Goal: Task Accomplishment & Management: Complete application form

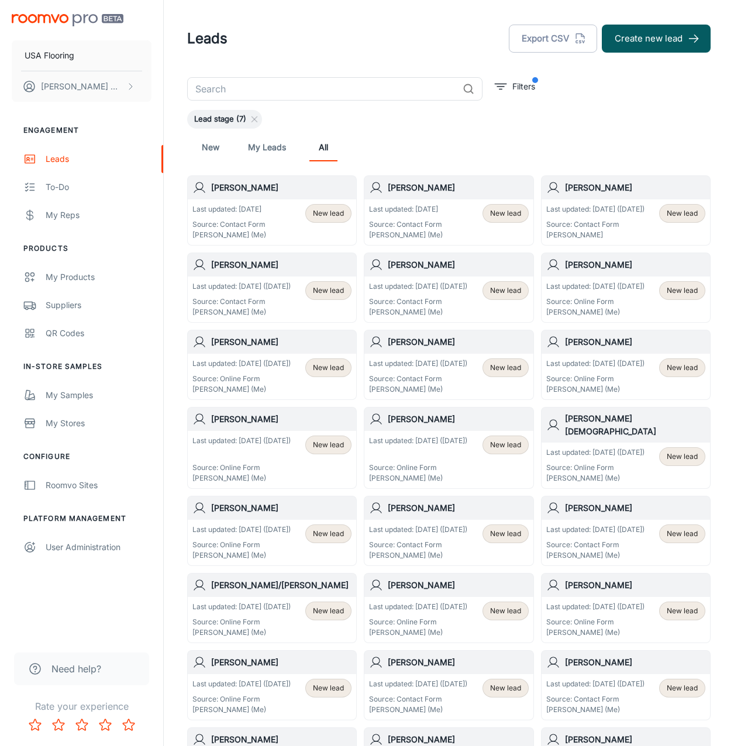
click at [311, 91] on input "text" at bounding box center [322, 88] width 271 height 23
type input "a"
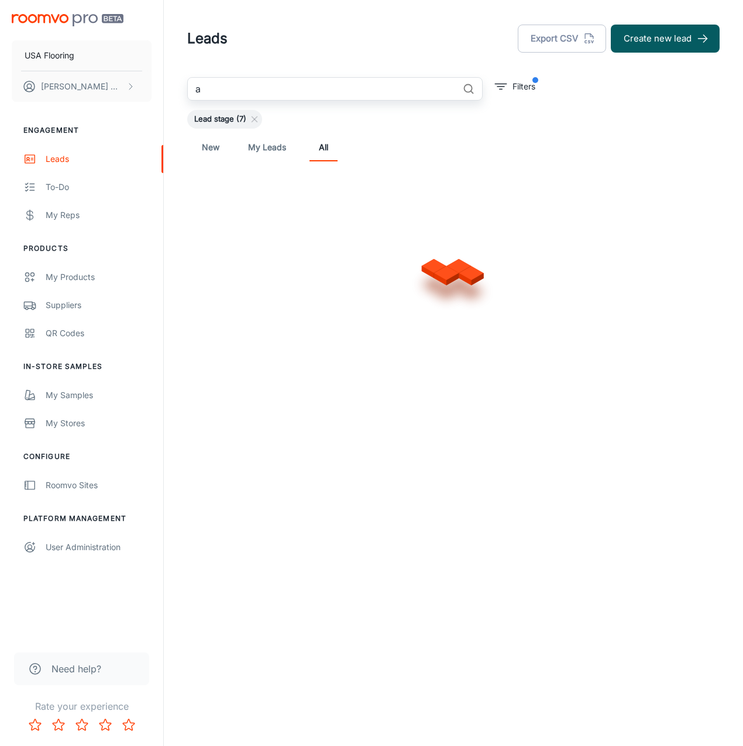
click at [291, 81] on input "a" at bounding box center [322, 88] width 271 height 23
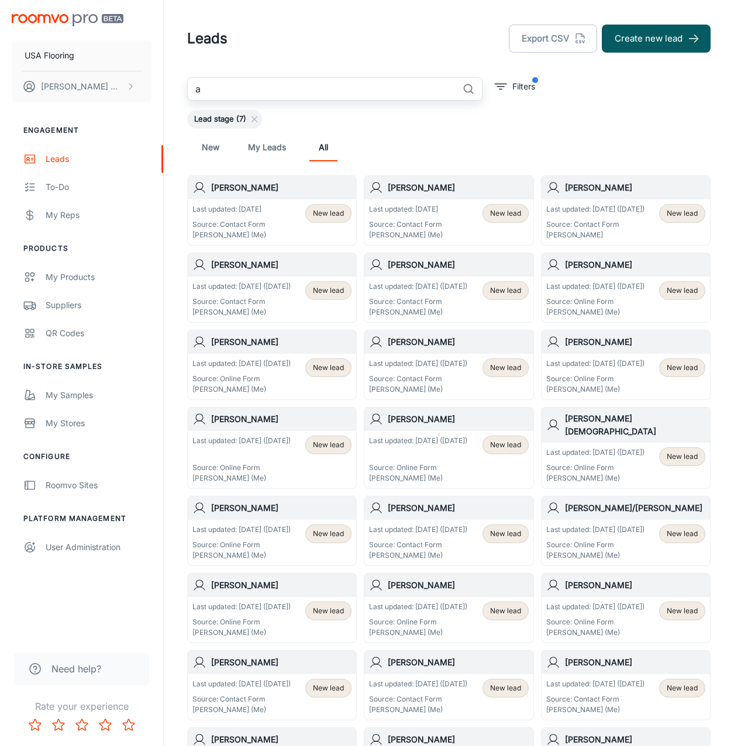
click at [291, 81] on input "a" at bounding box center [322, 88] width 271 height 23
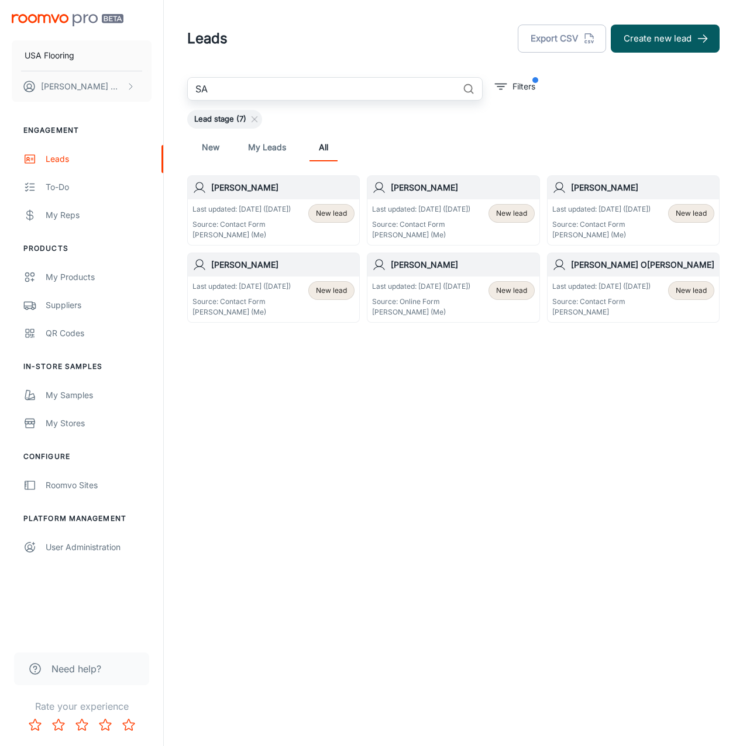
type input "S"
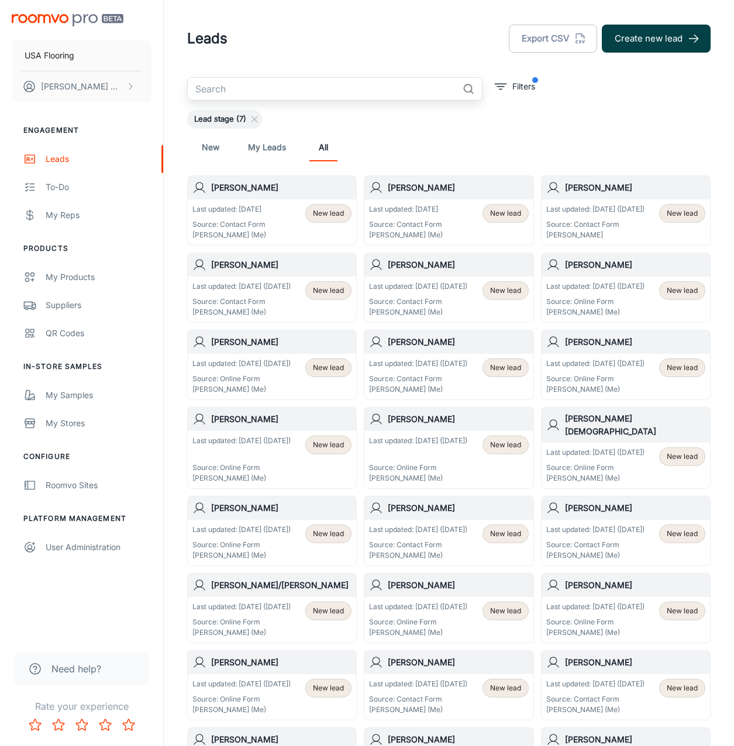
click at [644, 37] on button "Create new lead" at bounding box center [656, 39] width 109 height 28
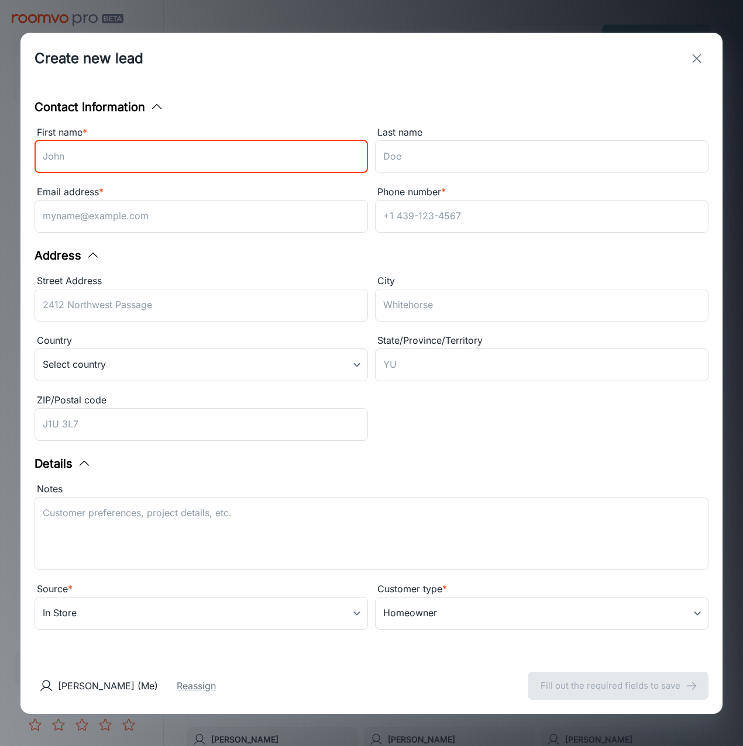
click at [256, 149] on input "First name *" at bounding box center [201, 156] width 333 height 33
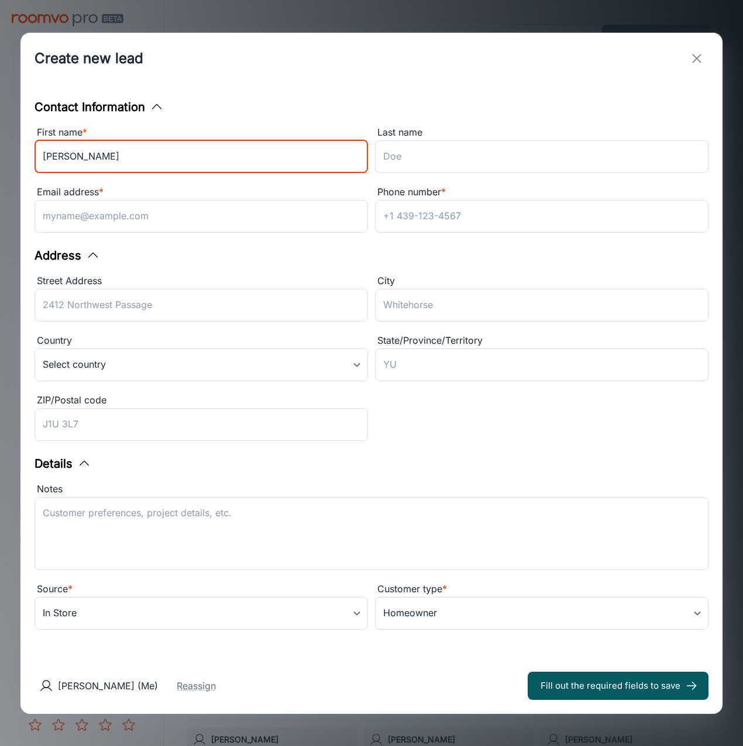
type input "[PERSON_NAME]"
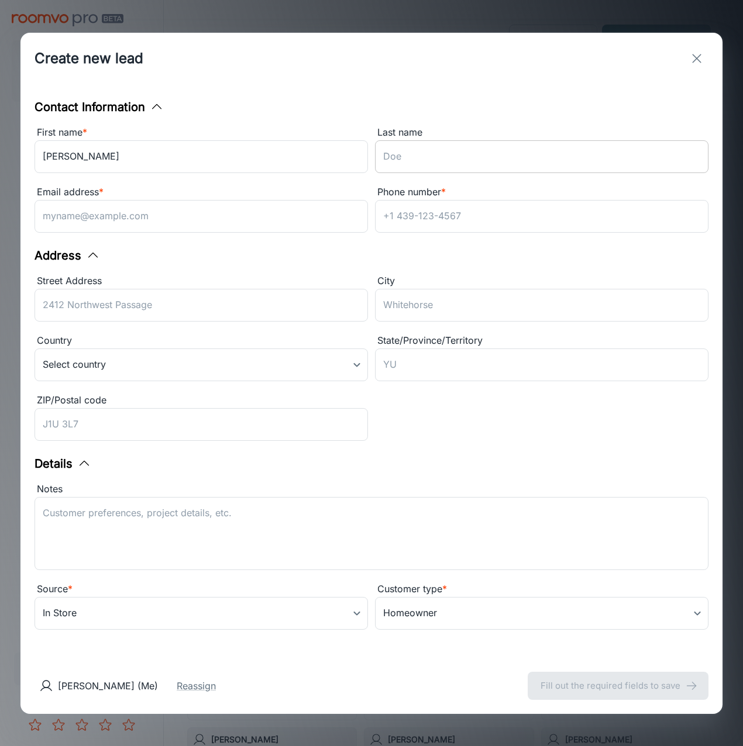
drag, startPoint x: 456, startPoint y: 154, endPoint x: 474, endPoint y: 162, distance: 20.4
click at [456, 154] on input "Last name" at bounding box center [541, 156] width 333 height 33
click at [491, 149] on input "Last name" at bounding box center [541, 156] width 333 height 33
paste input "Hamadane"
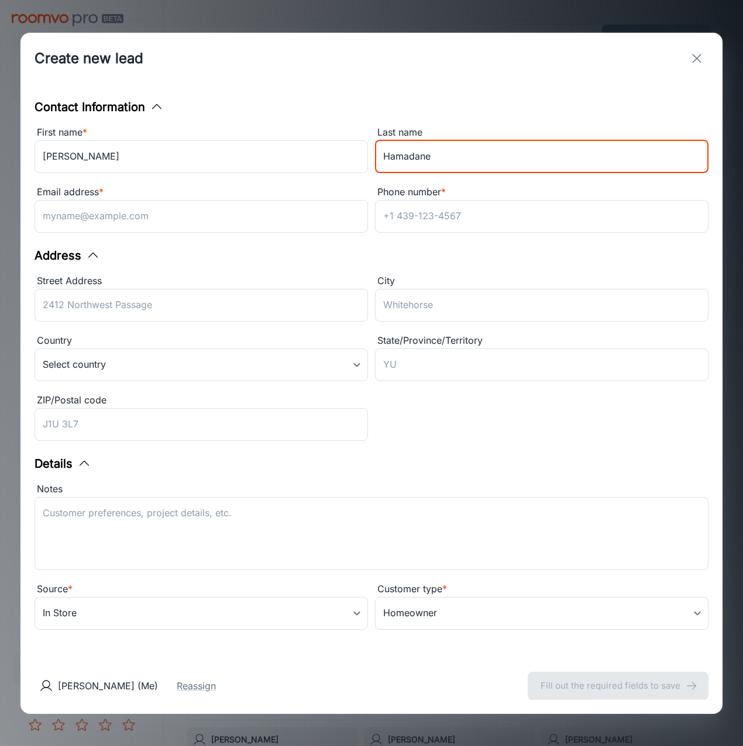
type input "Hamadane"
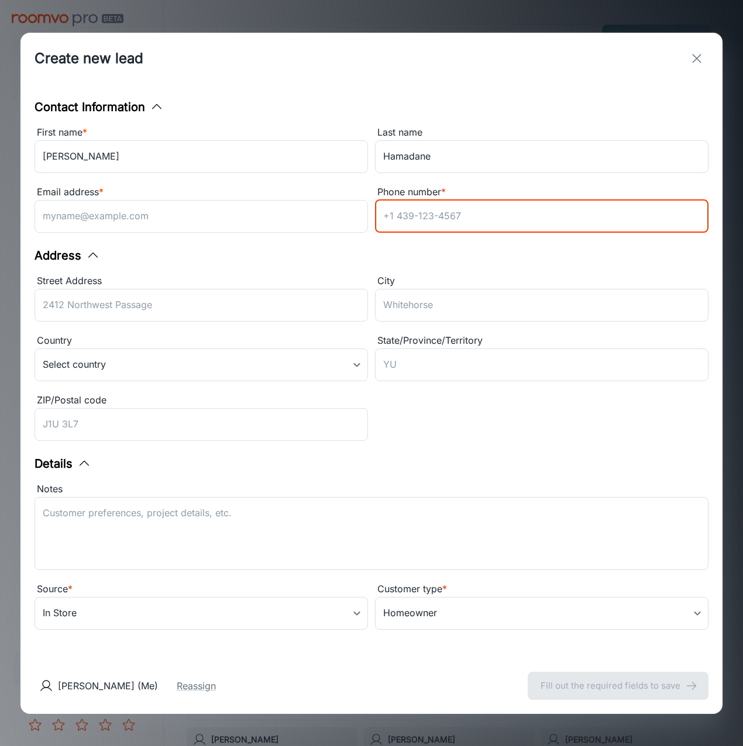
click at [471, 218] on input "Phone number *" at bounding box center [541, 216] width 333 height 33
paste input "[PHONE_NUMBER]"
type input "[PHONE_NUMBER]"
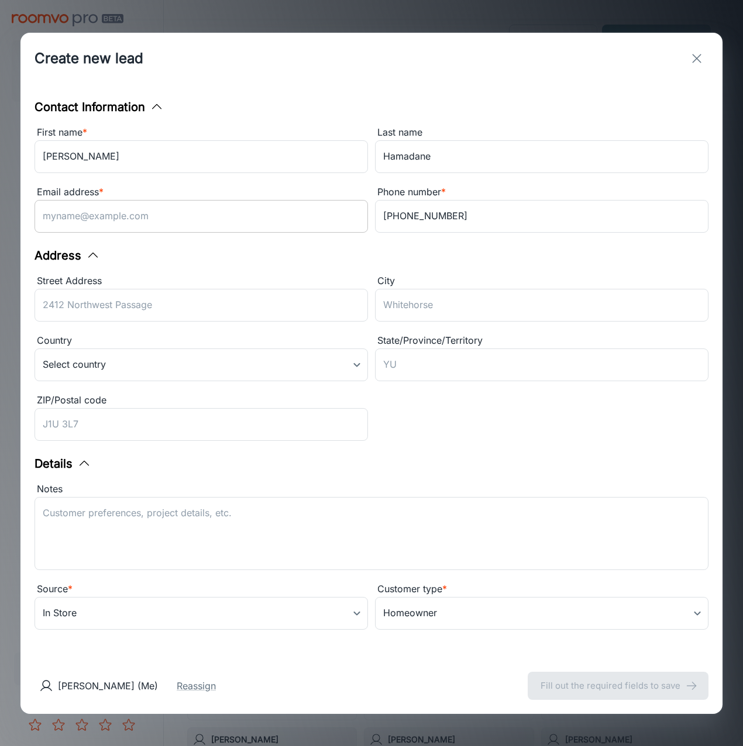
click at [162, 222] on input "Email address *" at bounding box center [201, 216] width 333 height 33
paste input "[EMAIL_ADDRESS][DOMAIN_NAME]"
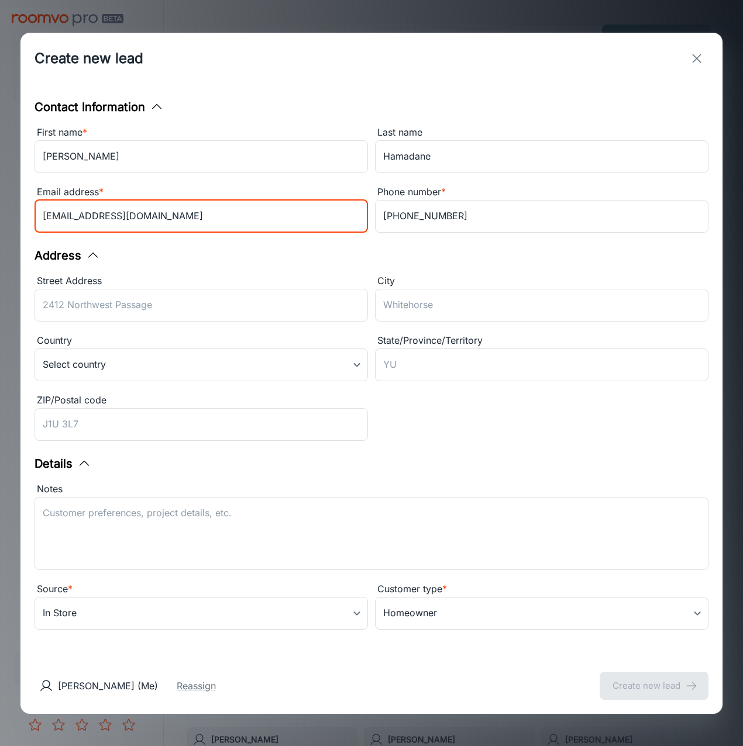
type input "[EMAIL_ADDRESS][DOMAIN_NAME]"
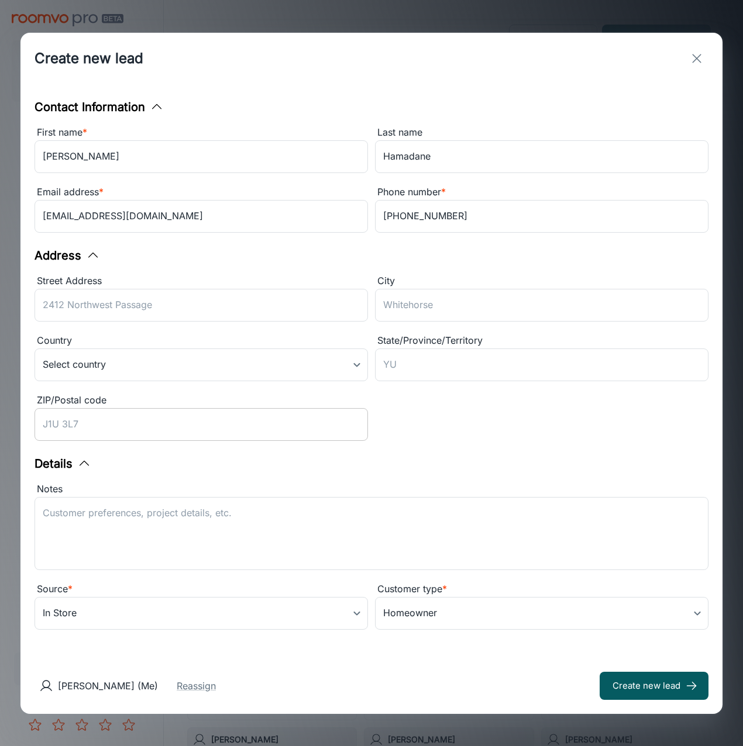
click at [119, 412] on input "ZIP/Postal code" at bounding box center [201, 424] width 333 height 33
paste input "27613"
type input "27613"
click at [175, 533] on textarea "Notes" at bounding box center [371, 533] width 657 height 54
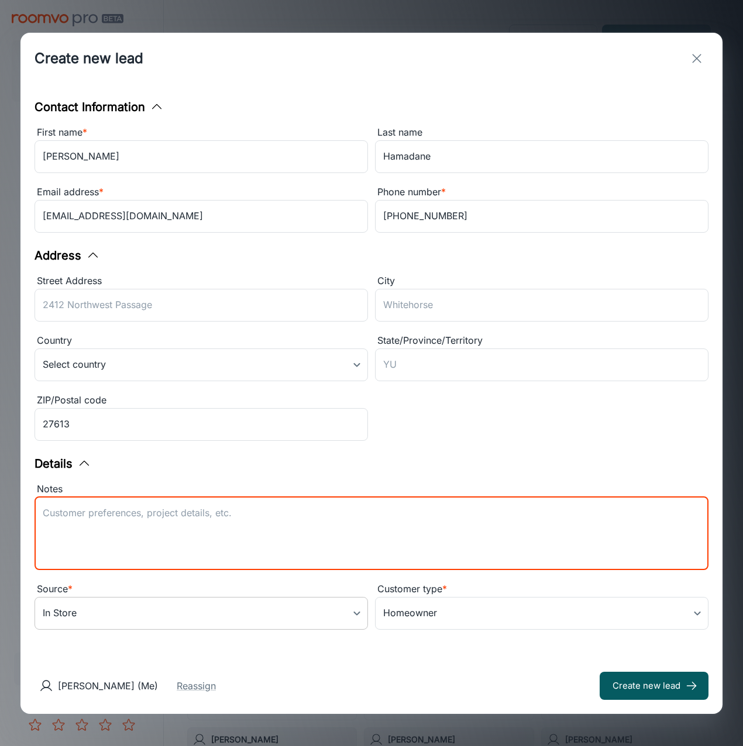
click at [132, 613] on body "USA Flooring [PERSON_NAME] Engagement Leads To-do My Reps Products My Products …" at bounding box center [371, 373] width 743 height 746
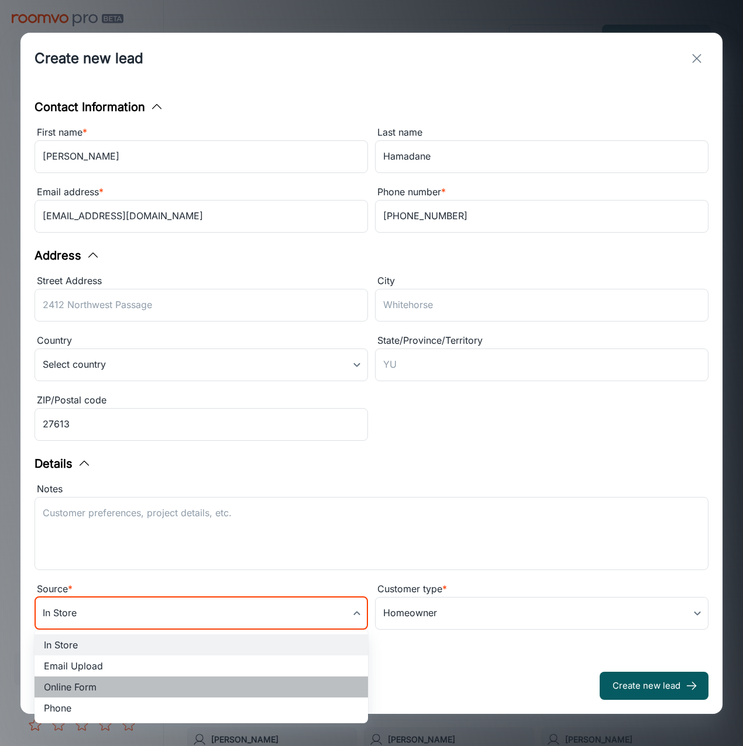
click at [118, 681] on li "Online Form" at bounding box center [201, 687] width 333 height 21
type input "online_form"
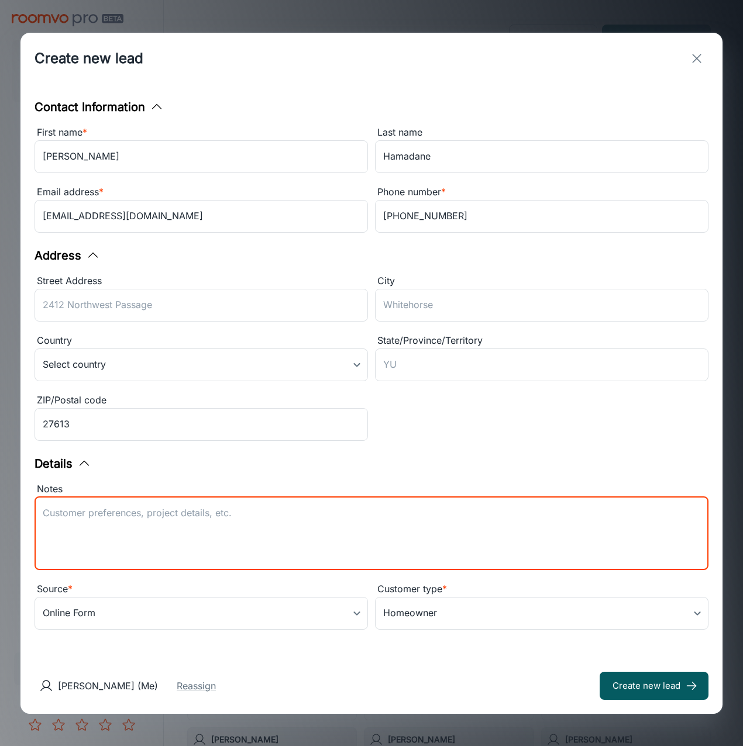
click at [129, 511] on textarea "Notes" at bounding box center [371, 533] width 657 height 54
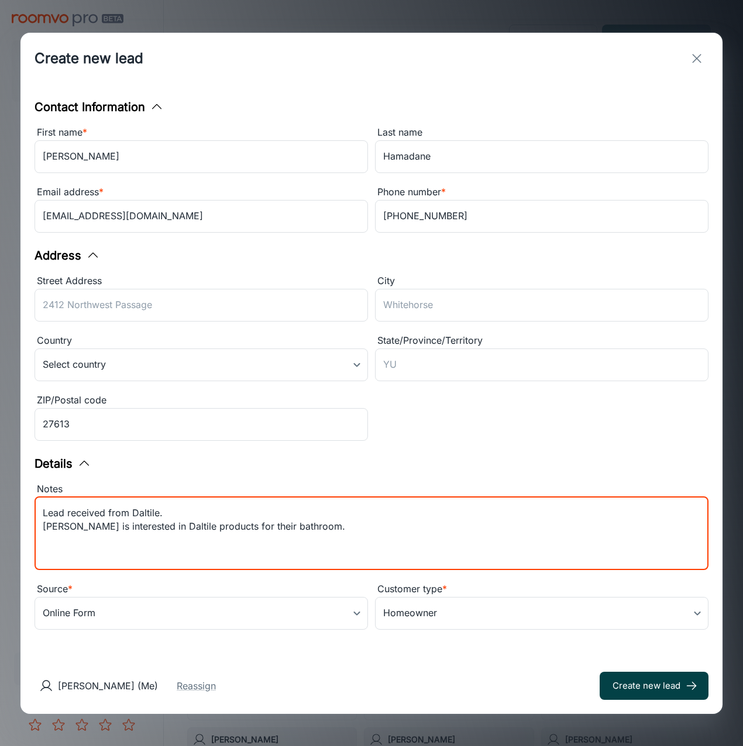
type textarea "Lead received from Daltile. [PERSON_NAME] is interested in Daltile products for…"
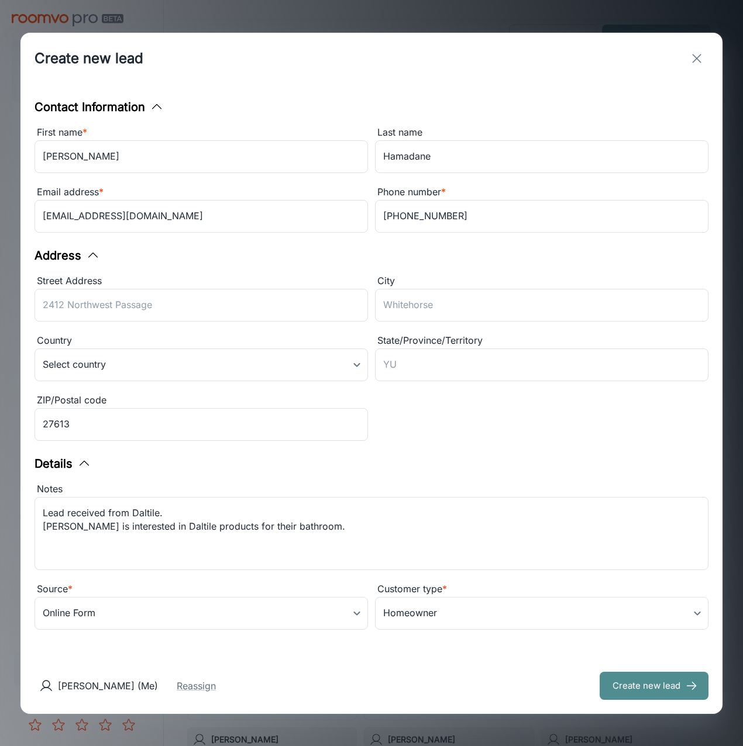
click at [654, 681] on button "Create new lead" at bounding box center [653, 686] width 109 height 28
type input "in_store"
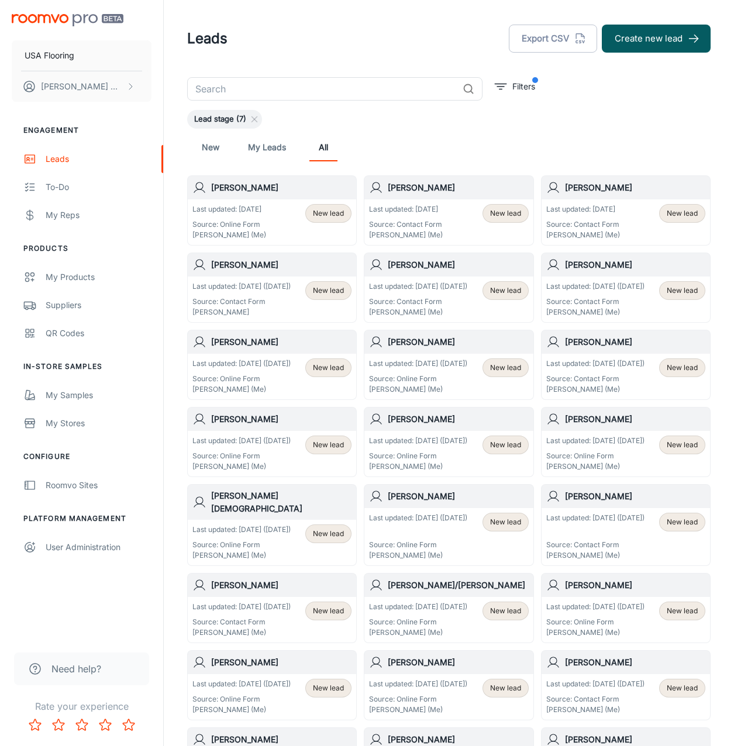
click at [635, 53] on div "Leads Export CSV Create new lead" at bounding box center [448, 38] width 523 height 30
click at [648, 34] on button "Create new lead" at bounding box center [656, 39] width 109 height 28
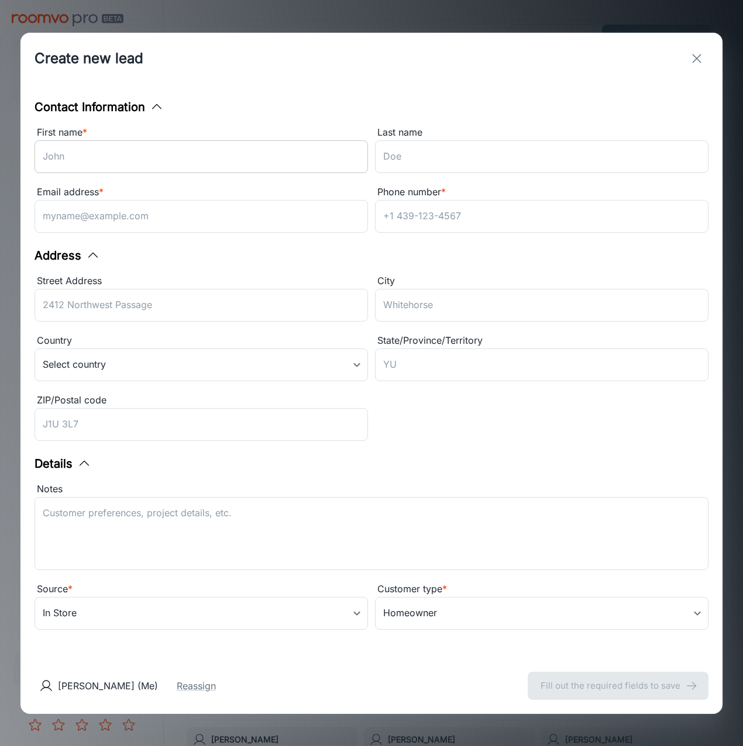
click at [225, 164] on input "First name *" at bounding box center [201, 156] width 333 height 33
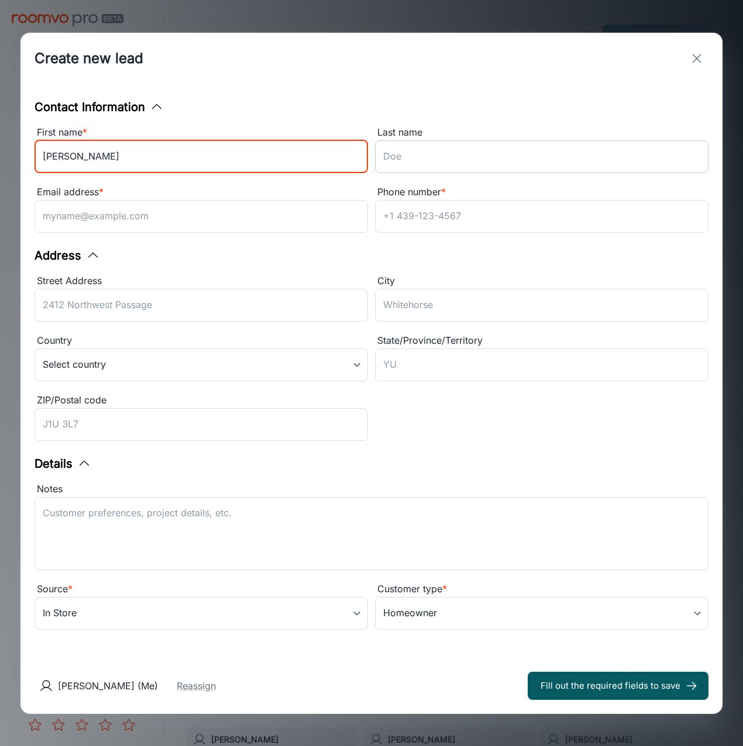
type input "[PERSON_NAME]"
click at [414, 158] on input "Last name" at bounding box center [541, 156] width 333 height 33
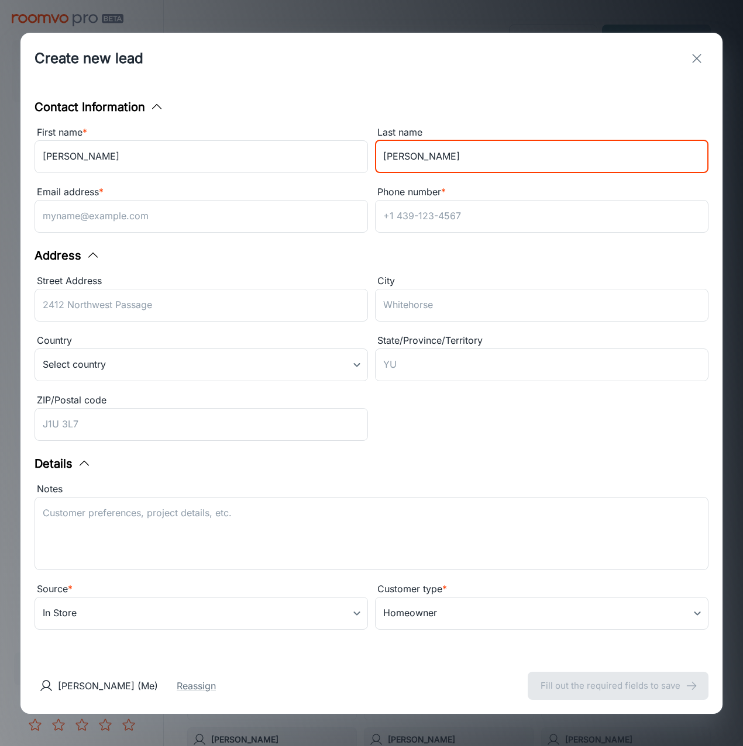
type input "[PERSON_NAME]"
click at [218, 218] on input "Email address *" at bounding box center [201, 216] width 333 height 33
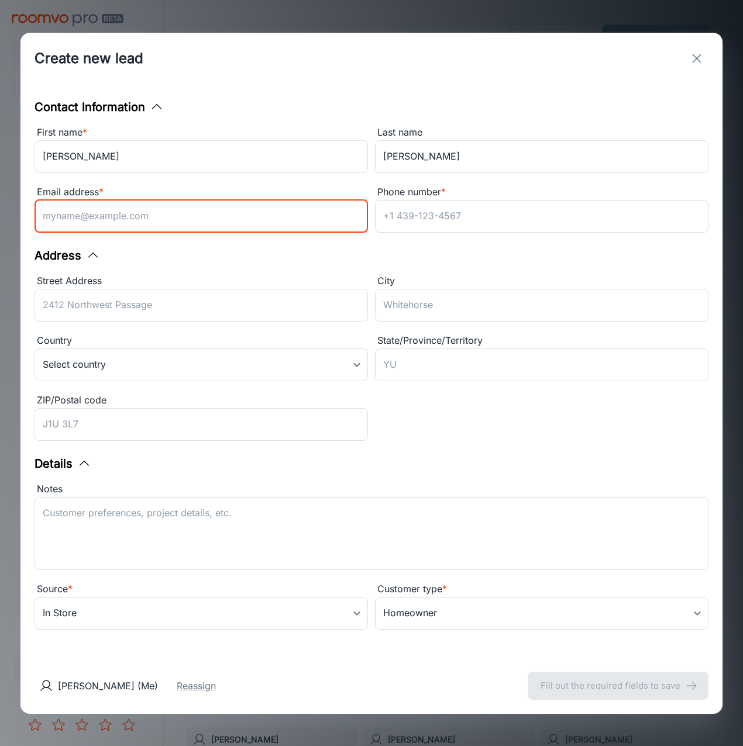
paste input "[EMAIL_ADDRESS][DOMAIN_NAME]"
type input "[EMAIL_ADDRESS][DOMAIN_NAME]"
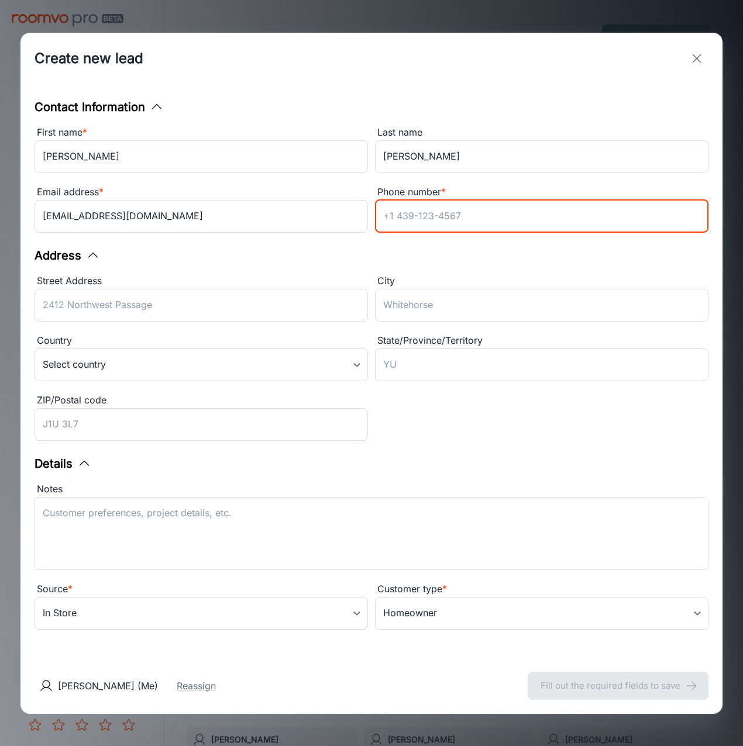
click at [542, 222] on input "Phone number *" at bounding box center [541, 216] width 333 height 33
paste input "[PHONE_NUMBER]"
type input "[PHONE_NUMBER]"
click at [119, 409] on div "ZIP/Postal code ​" at bounding box center [201, 419] width 333 height 53
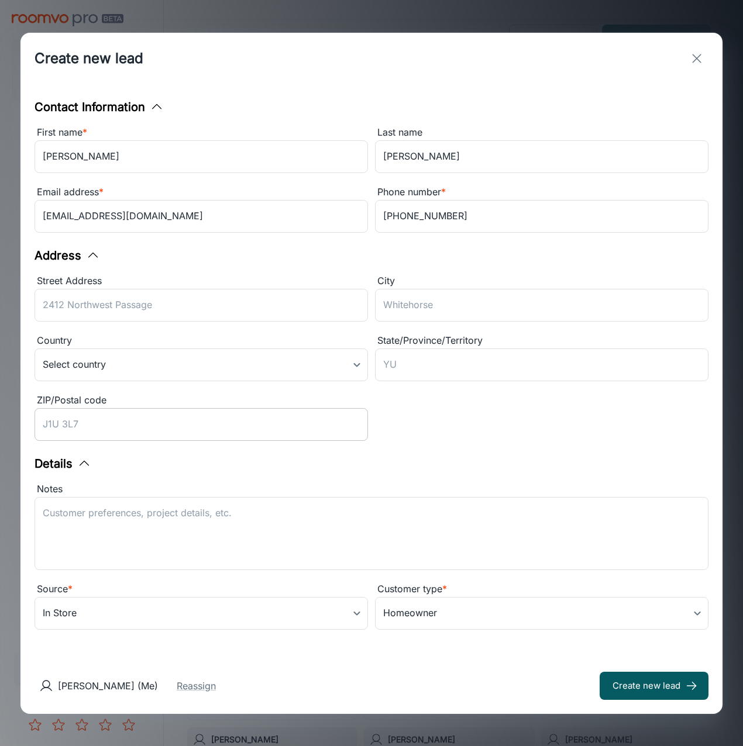
click at [170, 426] on input "ZIP/Postal code" at bounding box center [201, 424] width 333 height 33
paste input "27880"
type input "27880"
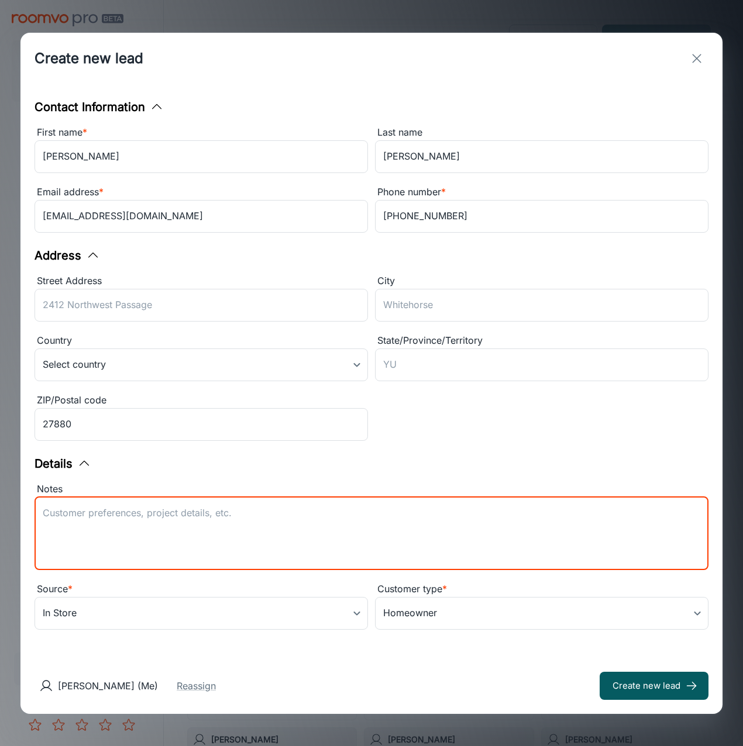
click at [137, 511] on textarea "Notes" at bounding box center [371, 533] width 657 height 54
click at [116, 619] on body "USA Flooring [PERSON_NAME] Engagement Leads To-do My Reps Products My Products …" at bounding box center [371, 373] width 743 height 746
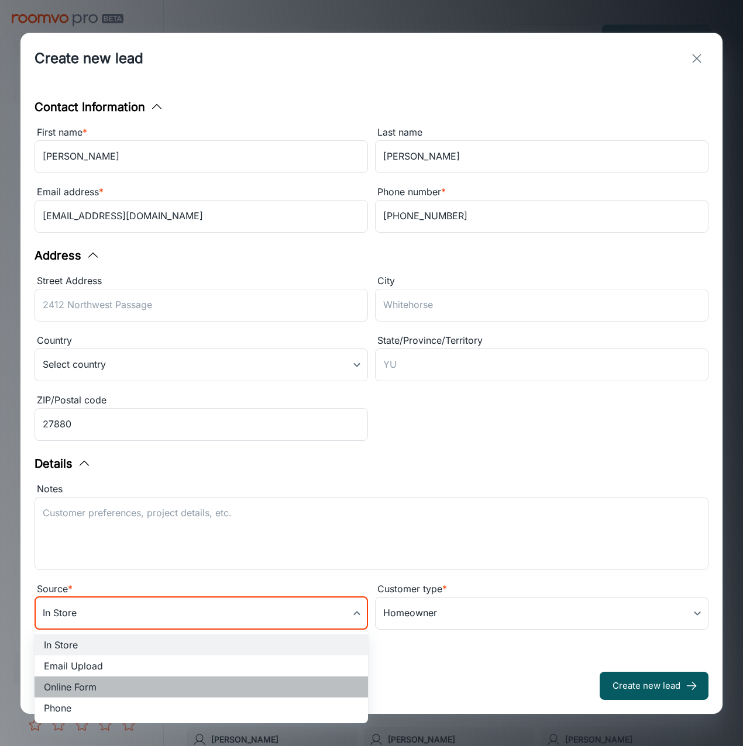
click at [89, 685] on li "Online Form" at bounding box center [201, 687] width 333 height 21
type input "online_form"
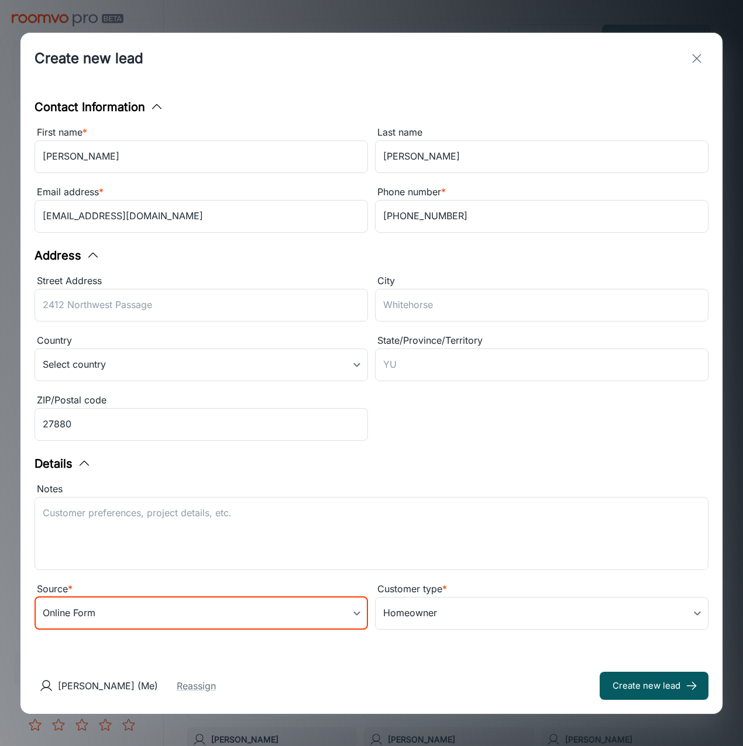
click at [157, 510] on textarea "Notes" at bounding box center [371, 533] width 657 height 54
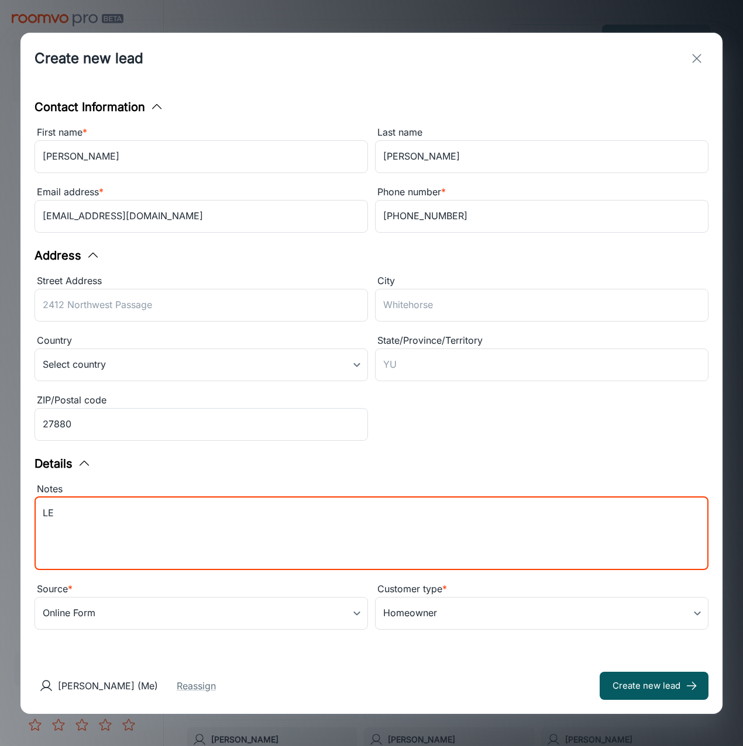
type textarea "L"
type textarea "e"
type textarea "Lead received from Daltile. [PERSON_NAME] is interested in Daltile products for…"
click at [325, 606] on body "USA Flooring [PERSON_NAME] Engagement Leads To-do My Reps Products My Products …" at bounding box center [371, 373] width 743 height 746
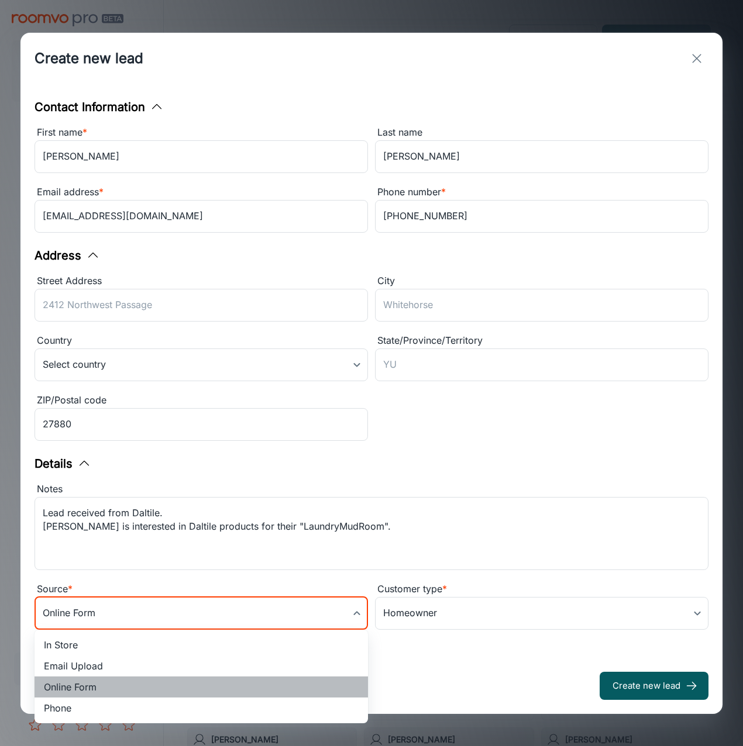
click at [189, 678] on li "Online Form" at bounding box center [201, 687] width 333 height 21
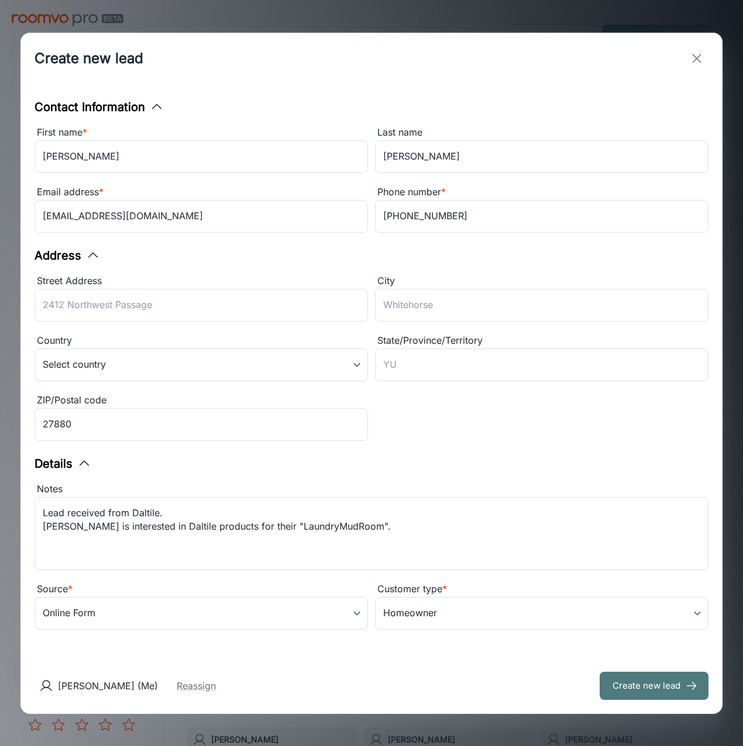
click at [680, 684] on button "Create new lead" at bounding box center [653, 686] width 109 height 28
type input "in_store"
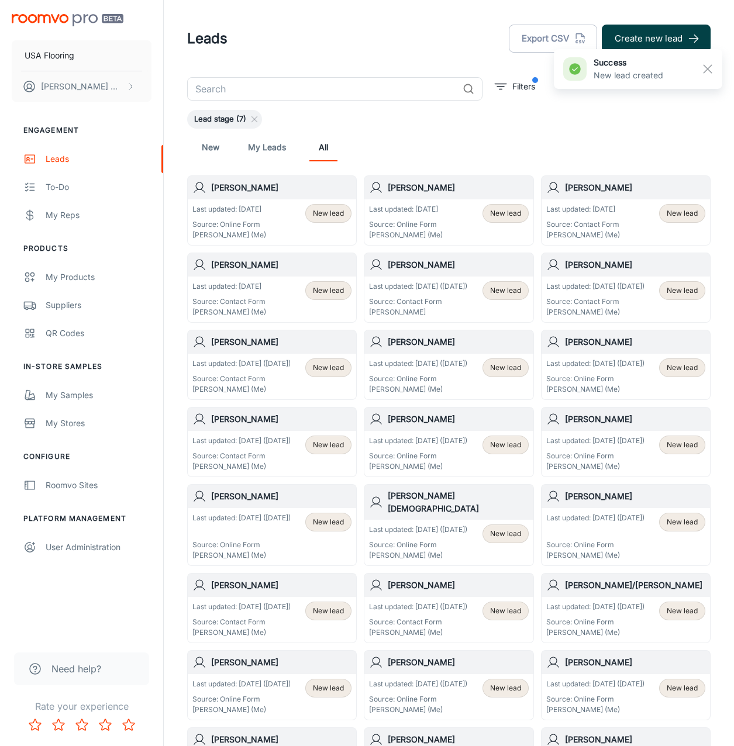
click at [642, 37] on button "Create new lead" at bounding box center [656, 39] width 109 height 28
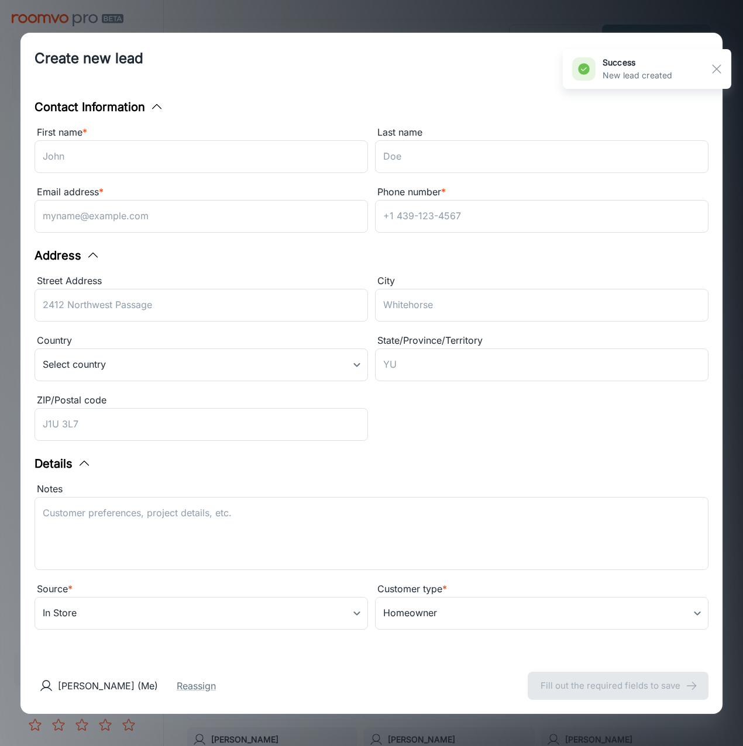
click at [721, 67] on rect "button" at bounding box center [716, 69] width 14 height 14
click at [688, 57] on button "exit" at bounding box center [696, 58] width 23 height 23
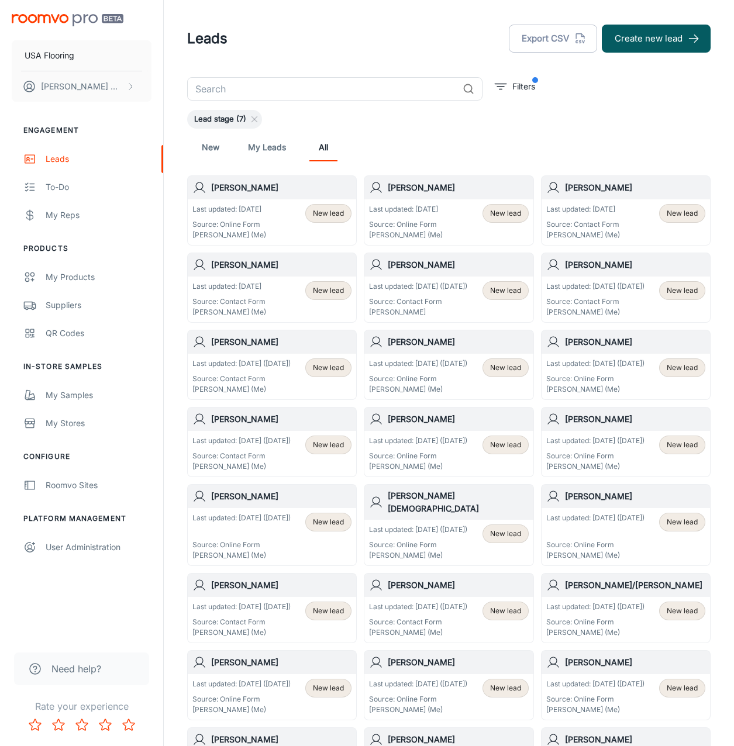
click at [289, 87] on input "text" at bounding box center [322, 88] width 271 height 23
type input "[PERSON_NAME]"
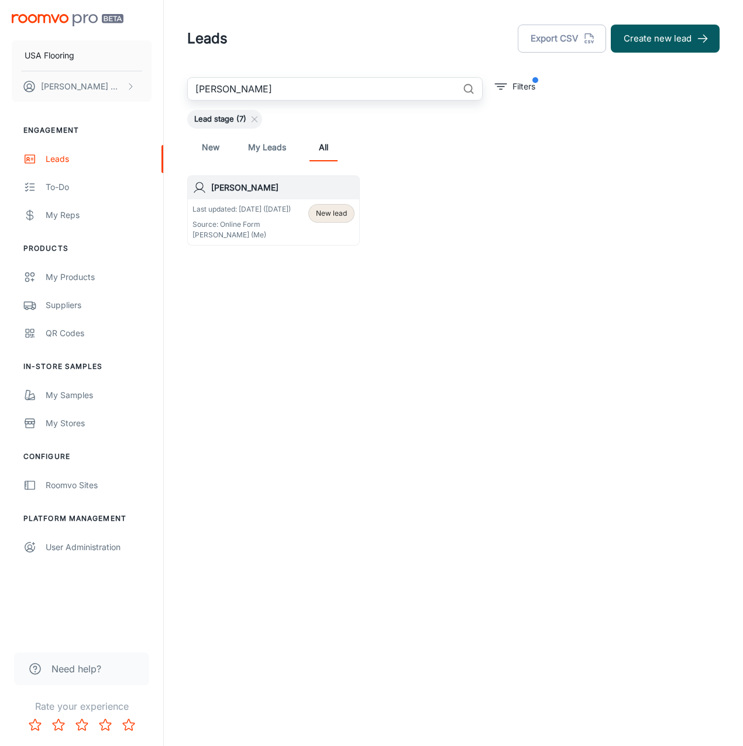
click at [271, 195] on div "[PERSON_NAME]" at bounding box center [273, 187] width 171 height 23
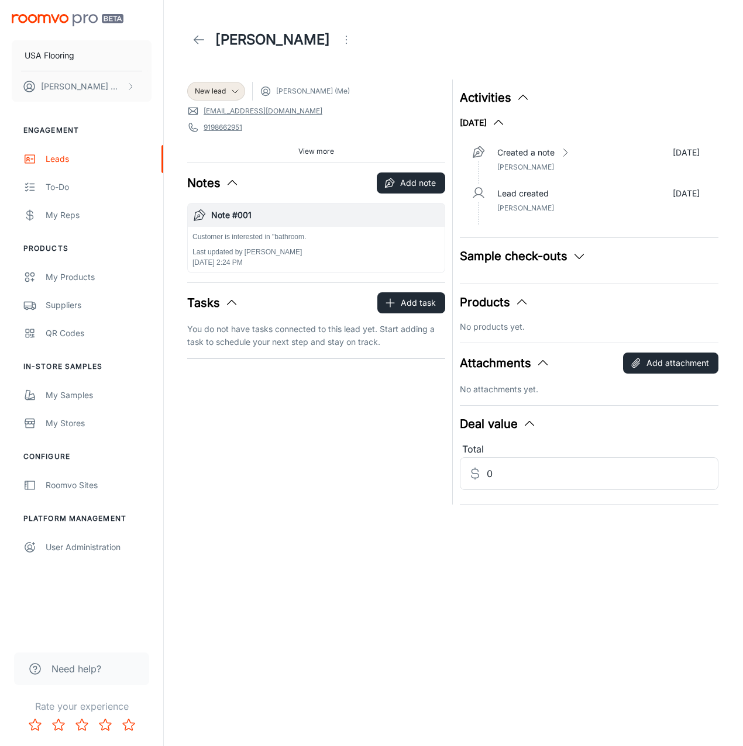
click at [316, 246] on div "Customer is interested in "bathroom. Last updated by [PERSON_NAME] [DATE] 2:24 …" at bounding box center [315, 250] width 247 height 36
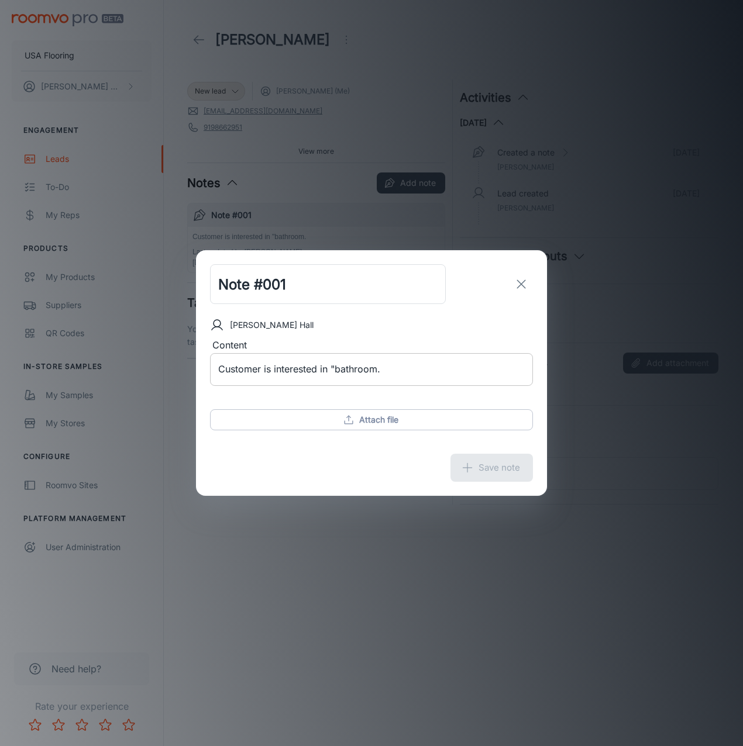
click at [398, 362] on div "Customer is interested in "bathroom. x ​" at bounding box center [371, 369] width 323 height 33
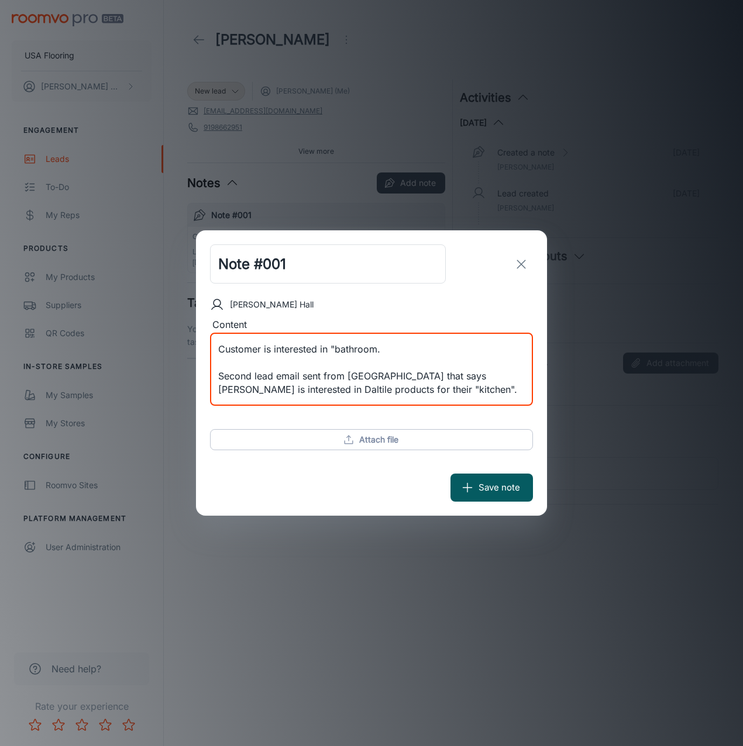
click at [380, 349] on textarea "Customer is interested in "bathroom. Second lead email sent from [GEOGRAPHIC_DA…" at bounding box center [371, 370] width 306 height 54
click at [377, 350] on textarea "Customer is interested in "bathroom. Second lead email sent from [GEOGRAPHIC_DA…" at bounding box center [371, 370] width 306 height 54
type textarea "Customer is interested in "bathroom". Second lead email sent from [GEOGRAPHIC_D…"
click at [502, 482] on button "Save note" at bounding box center [491, 488] width 82 height 28
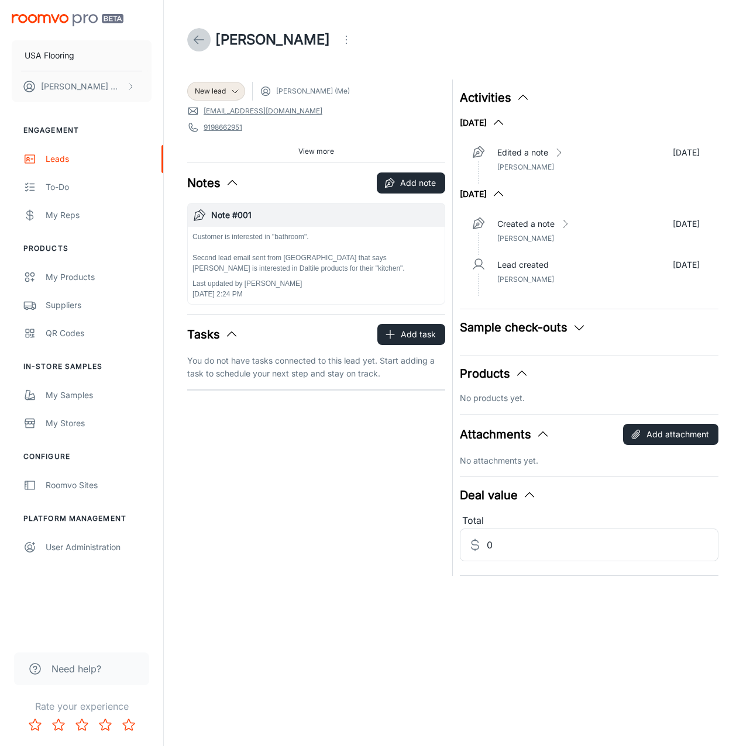
click at [206, 45] on link at bounding box center [198, 39] width 23 height 23
